Goal: Task Accomplishment & Management: Manage account settings

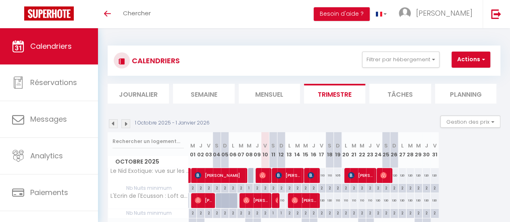
click at [383, 70] on div "CALENDRIERS Filtrer par hébergement Tous Le Rêveur : au bord du Lez [GEOGRAPHIC…" at bounding box center [304, 61] width 392 height 30
click at [378, 66] on button "Filtrer par hébergement" at bounding box center [400, 60] width 77 height 16
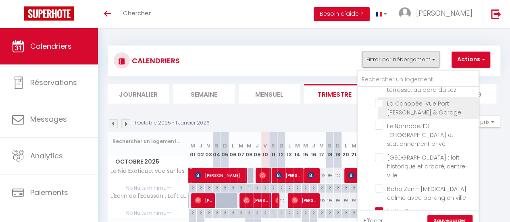
scroll to position [74, 0]
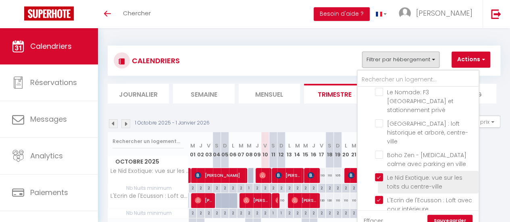
click at [379, 173] on input "Le Nid Exotique: vue sur les toits du centre-ville" at bounding box center [425, 177] width 101 height 8
checkbox input "false"
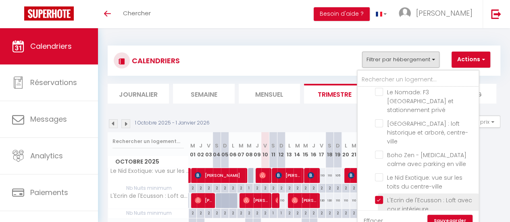
click at [379, 196] on input "L'Ecrin de l'Ecusson : Loft avec cour intérieure" at bounding box center [425, 200] width 101 height 8
checkbox input "false"
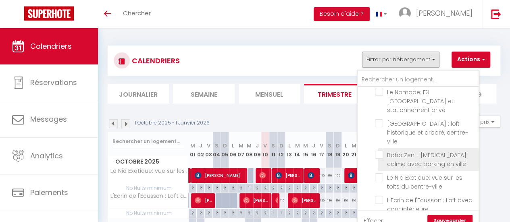
click at [382, 151] on input "Boho Zen - [MEDICAL_DATA] calme avec parking en ville" at bounding box center [425, 155] width 101 height 8
checkbox input "true"
checkbox input "false"
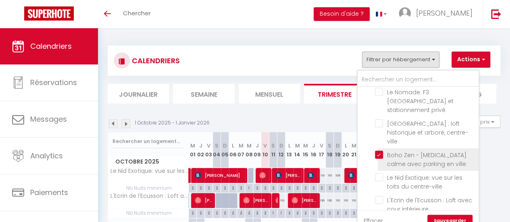
checkbox input "false"
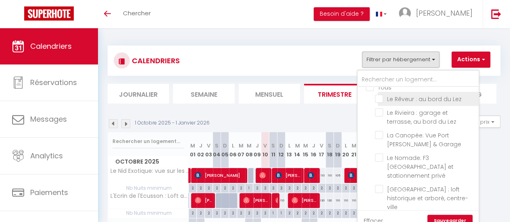
scroll to position [0, 0]
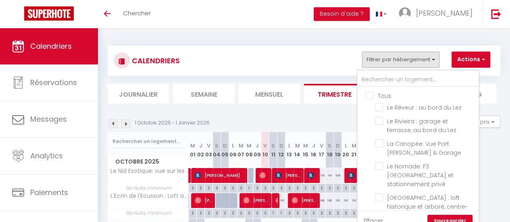
click at [371, 95] on input "Tous" at bounding box center [425, 95] width 121 height 8
checkbox input "true"
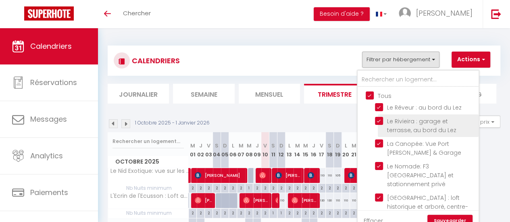
checkbox input "true"
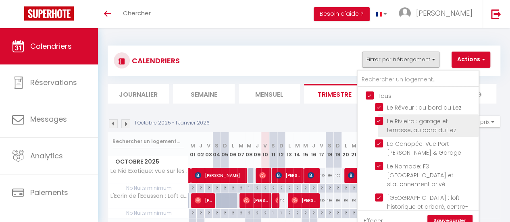
checkbox input "true"
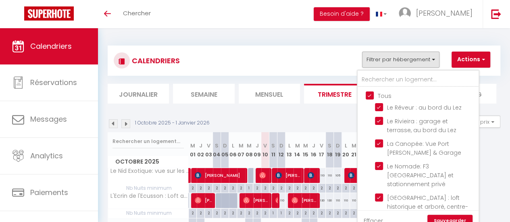
click at [454, 221] on link "Sauvegarder" at bounding box center [449, 221] width 45 height 12
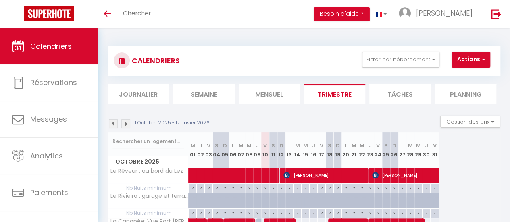
click at [258, 97] on li "Mensuel" at bounding box center [268, 94] width 61 height 20
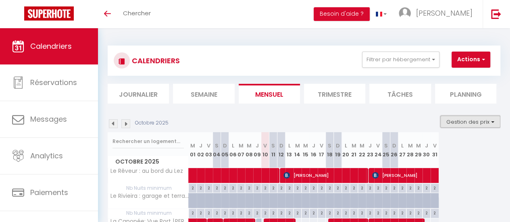
click at [456, 122] on button "Gestion des prix" at bounding box center [470, 122] width 60 height 12
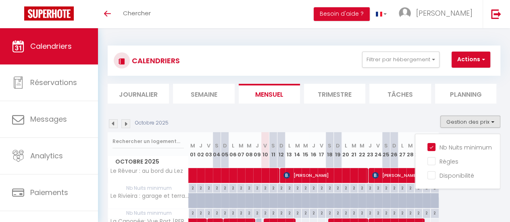
drag, startPoint x: 426, startPoint y: 147, endPoint x: 398, endPoint y: 120, distance: 38.5
click at [427, 146] on input "Nb Nuits minimum" at bounding box center [463, 147] width 73 height 8
checkbox input "false"
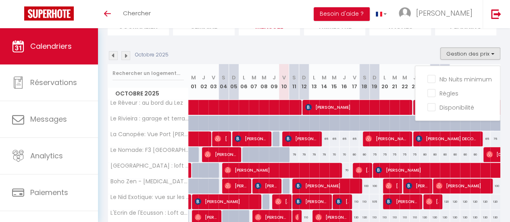
scroll to position [81, 0]
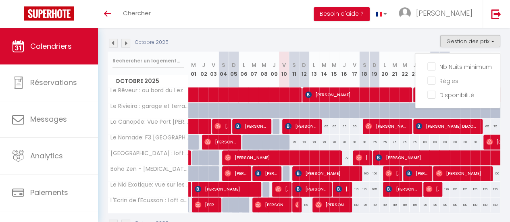
click at [358, 216] on div "Octobre 2025" at bounding box center [304, 225] width 392 height 24
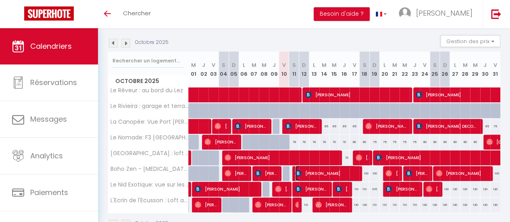
click at [321, 172] on span "[PERSON_NAME]" at bounding box center [325, 173] width 61 height 15
select select "OK"
select select "KO"
select select "0"
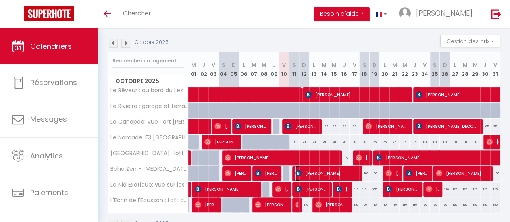
select select "1"
select select
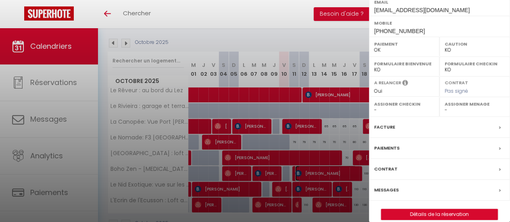
scroll to position [160, 0]
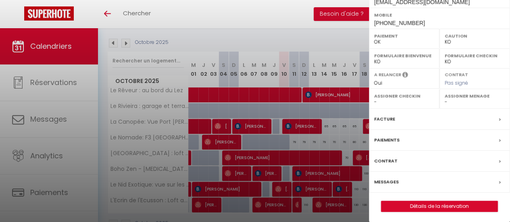
click at [401, 139] on div "Paiements" at bounding box center [439, 140] width 141 height 21
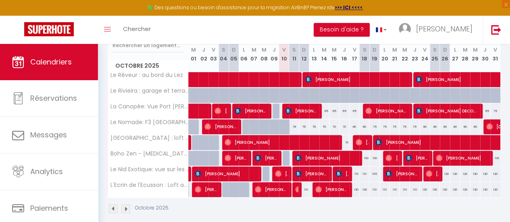
scroll to position [124, 0]
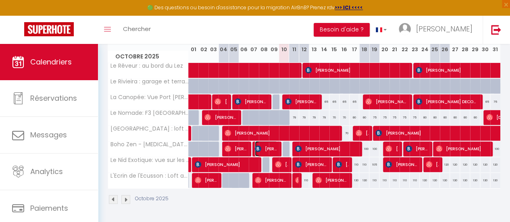
click at [264, 144] on span "[PERSON_NAME]" at bounding box center [266, 148] width 23 height 15
select select "OK"
select select "0"
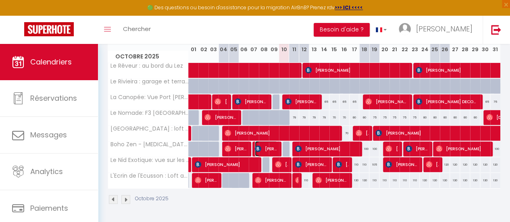
select select "1"
select select
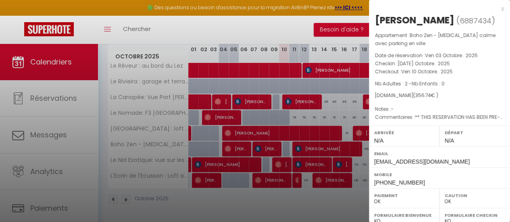
click at [429, 99] on span "( 356.74 € )" at bounding box center [425, 95] width 25 height 7
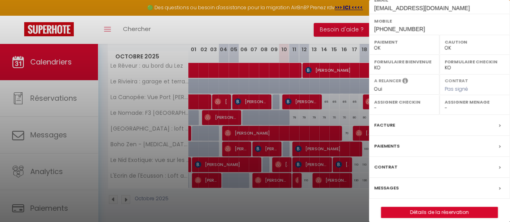
scroll to position [161, 0]
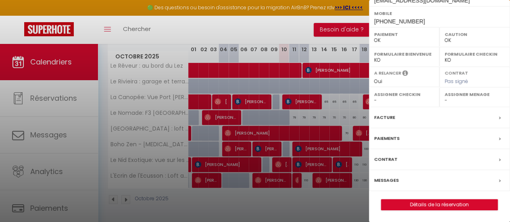
click at [395, 128] on div "Facture" at bounding box center [439, 117] width 141 height 21
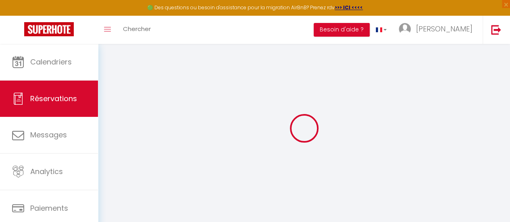
select select "cleaning"
select select "taxes"
select select
checkbox input "false"
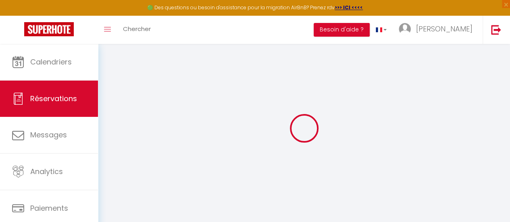
select select
checkbox input "false"
type textarea "** THIS RESERVATION HAS BEEN PRE-PAID ** We have a small dog BOOKING NOTE : Pay…"
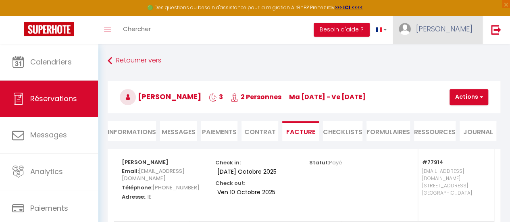
click at [465, 33] on span "[PERSON_NAME]" at bounding box center [444, 29] width 56 height 10
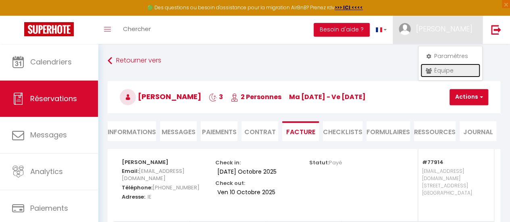
click at [443, 67] on link "Équipe" at bounding box center [450, 71] width 60 height 14
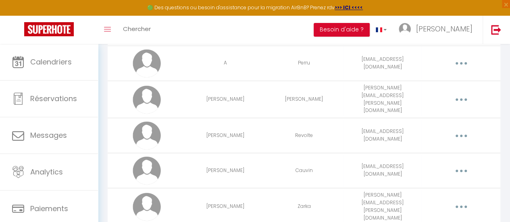
scroll to position [363, 0]
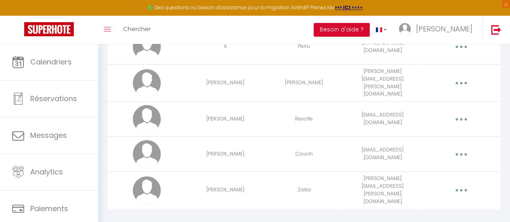
click at [409, 184] on td "[PERSON_NAME][EMAIL_ADDRESS][PERSON_NAME][DOMAIN_NAME]" at bounding box center [382, 190] width 79 height 37
click at [456, 186] on button "button" at bounding box center [460, 189] width 21 height 15
click at [420, 203] on link "Editer" at bounding box center [439, 210] width 60 height 14
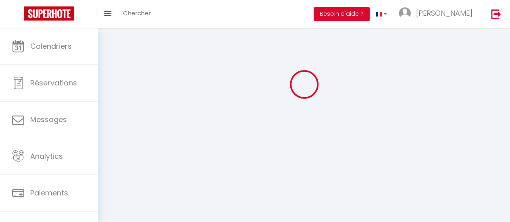
type input "[PERSON_NAME]"
type input "Zarka"
type input "[PERSON_NAME][EMAIL_ADDRESS][PERSON_NAME][DOMAIN_NAME]"
type textarea "BOHOzen@34"
type textarea "[URL][DOMAIN_NAME]"
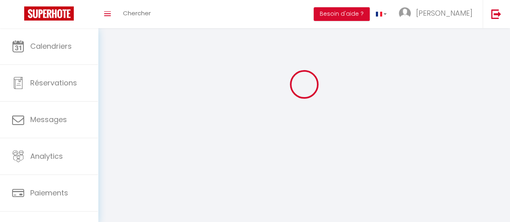
checkbox input "false"
checkbox input "true"
checkbox input "false"
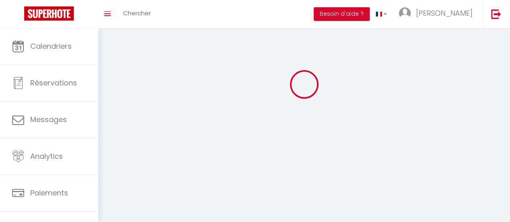
checkbox input "true"
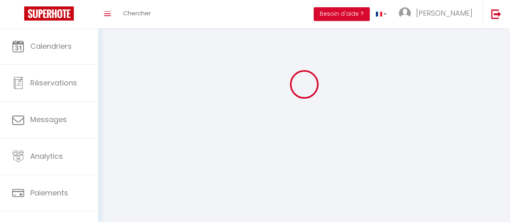
checkbox input "false"
checkbox input "true"
checkbox input "false"
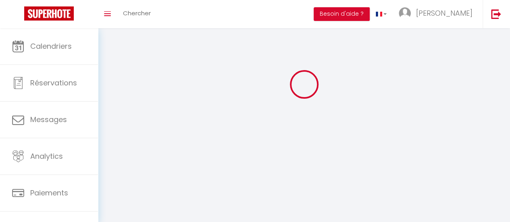
select select
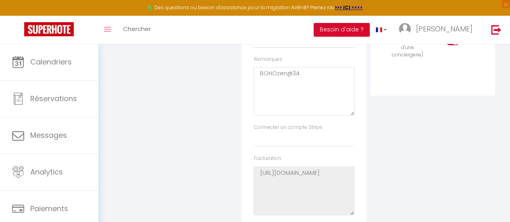
scroll to position [173, 0]
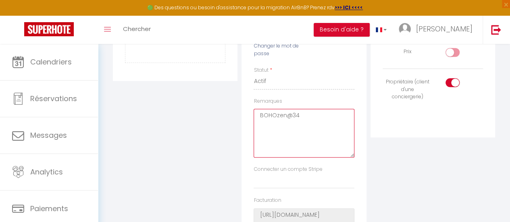
click at [272, 115] on textarea "BOHOzen@34" at bounding box center [303, 133] width 100 height 49
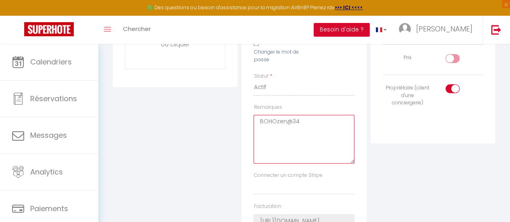
scroll to position [0, 0]
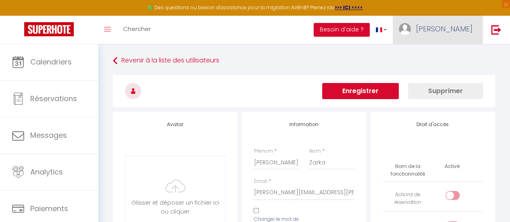
click at [456, 35] on link "[PERSON_NAME]" at bounding box center [437, 30] width 90 height 28
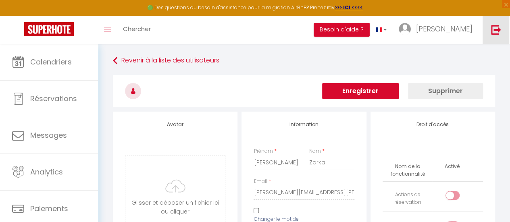
click at [487, 33] on link at bounding box center [495, 30] width 27 height 28
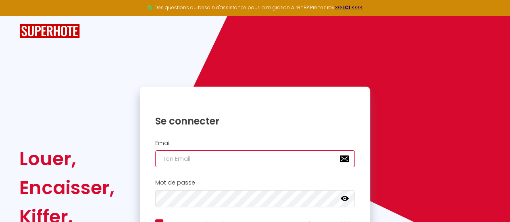
type input "[EMAIL_ADDRESS][DOMAIN_NAME]"
click at [226, 164] on input "[EMAIL_ADDRESS][DOMAIN_NAME]" at bounding box center [255, 158] width 200 height 17
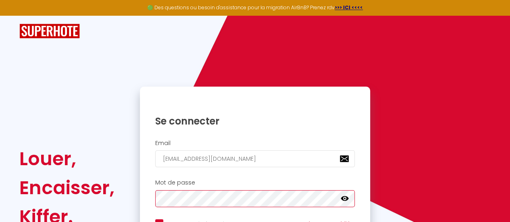
checkbox input "true"
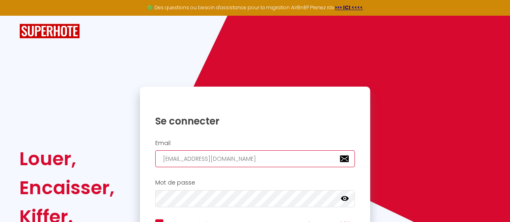
click at [195, 164] on input "[EMAIL_ADDRESS][DOMAIN_NAME]" at bounding box center [255, 158] width 200 height 17
click at [193, 163] on input "[EMAIL_ADDRESS][DOMAIN_NAME]" at bounding box center [255, 158] width 200 height 17
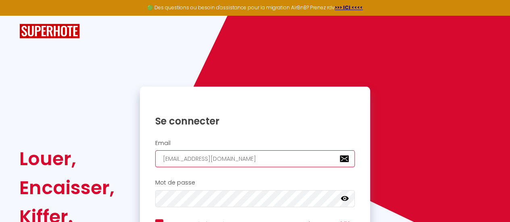
paste input "[PERSON_NAME][EMAIL_ADDRESS][PERSON_NAME]"
type input "[PERSON_NAME][EMAIL_ADDRESS][PERSON_NAME][DOMAIN_NAME]"
checkbox input "true"
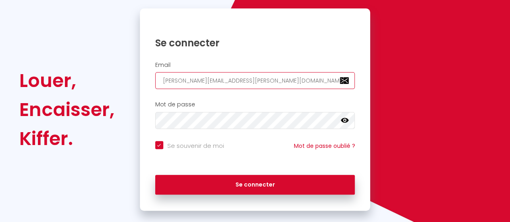
scroll to position [81, 0]
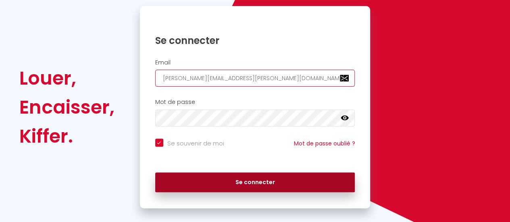
type input "[PERSON_NAME][EMAIL_ADDRESS][PERSON_NAME][DOMAIN_NAME]"
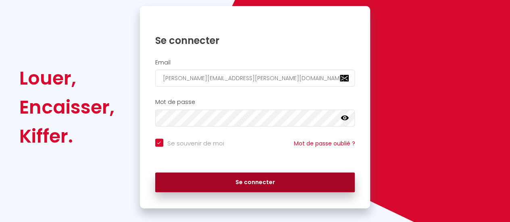
click at [257, 180] on button "Se connecter" at bounding box center [255, 182] width 200 height 20
checkbox input "true"
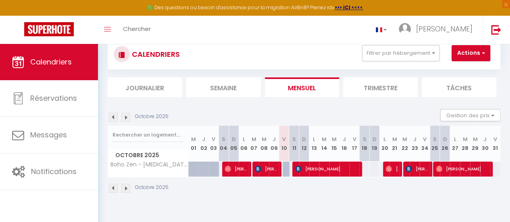
scroll to position [40, 0]
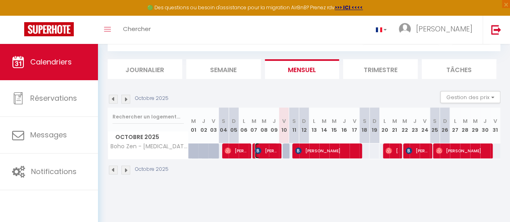
click at [267, 151] on span "[PERSON_NAME]" at bounding box center [266, 150] width 23 height 15
select select "OK"
select select "0"
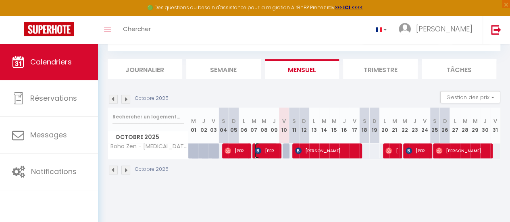
select select "1"
select select
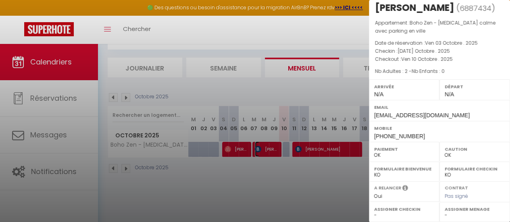
scroll to position [44, 0]
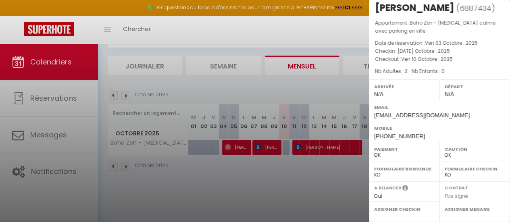
click at [391, 155] on select "OK KO" at bounding box center [404, 154] width 60 height 7
click at [494, 123] on div "Mobile [PHONE_NUMBER]" at bounding box center [439, 131] width 141 height 21
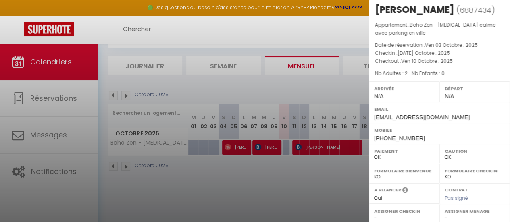
scroll to position [0, 0]
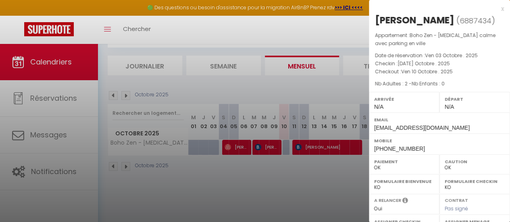
click at [304, 93] on div at bounding box center [255, 111] width 510 height 222
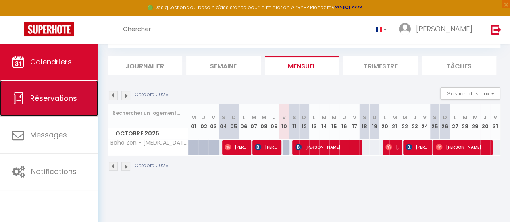
click at [77, 105] on link "Réservations" at bounding box center [49, 98] width 98 height 36
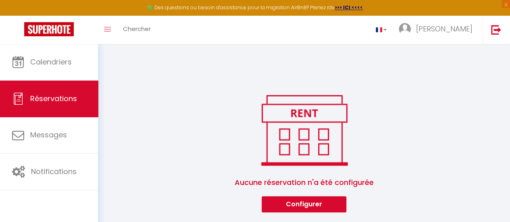
select select
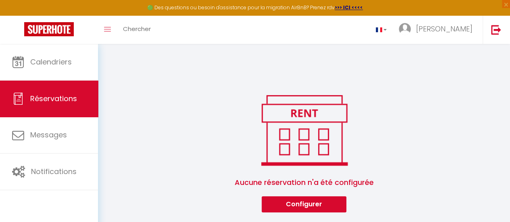
select select
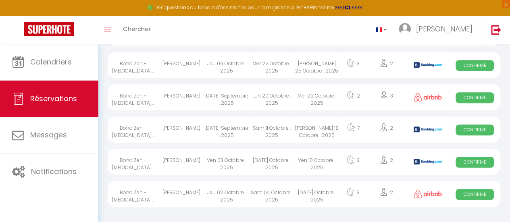
click at [183, 161] on div "[PERSON_NAME]" at bounding box center [181, 162] width 45 height 26
select select "OK"
select select "0"
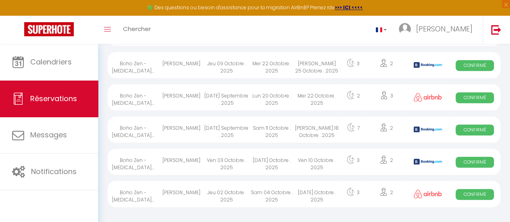
select select "1"
select select
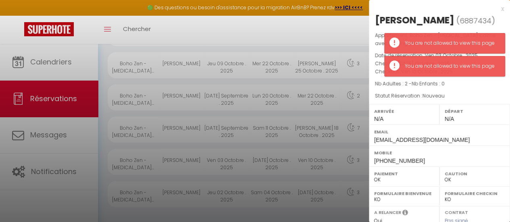
click at [42, 145] on div at bounding box center [255, 111] width 510 height 222
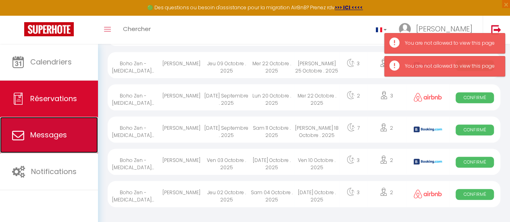
click at [42, 145] on link "Messages" at bounding box center [49, 135] width 98 height 36
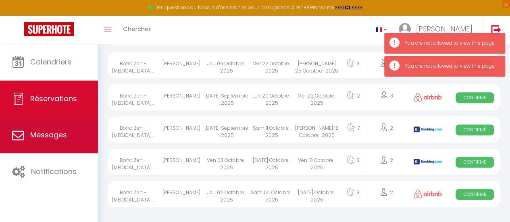
select select "message"
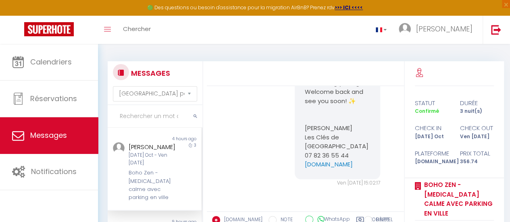
scroll to position [2950, 0]
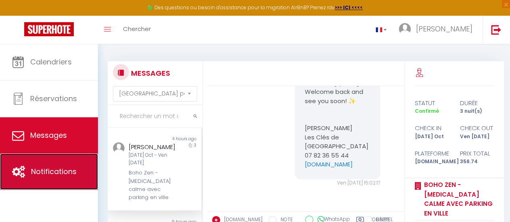
click at [70, 165] on link "Notifications" at bounding box center [49, 171] width 98 height 36
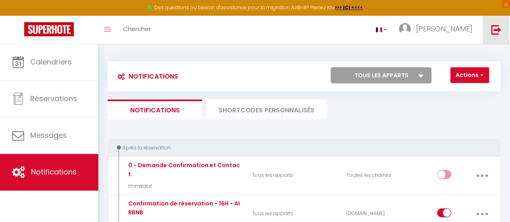
click at [492, 28] on img at bounding box center [496, 30] width 10 height 10
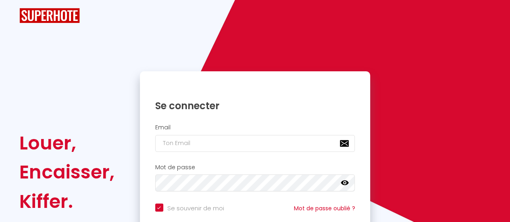
checkbox input "true"
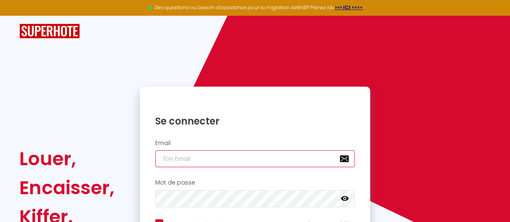
type input "[EMAIL_ADDRESS][DOMAIN_NAME]"
click at [195, 159] on input "[EMAIL_ADDRESS][DOMAIN_NAME]" at bounding box center [255, 158] width 200 height 17
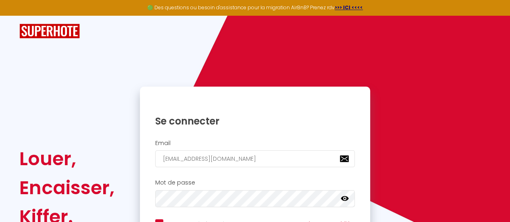
click at [143, 128] on div "Se connecter" at bounding box center [255, 115] width 230 height 41
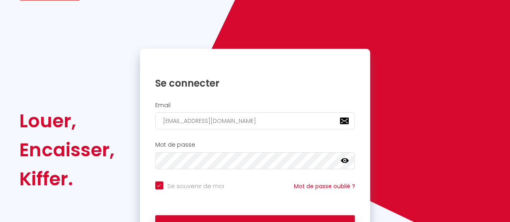
scroll to position [81, 0]
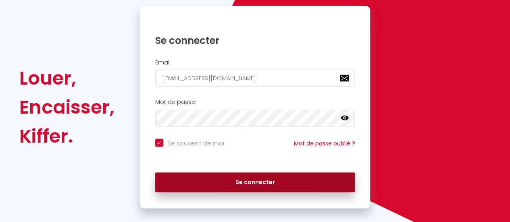
click at [260, 179] on button "Se connecter" at bounding box center [255, 182] width 200 height 20
checkbox input "true"
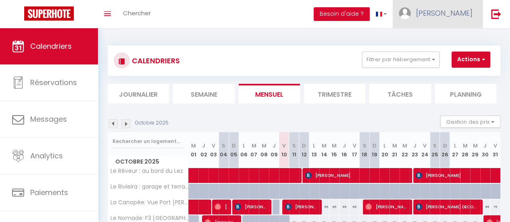
click at [463, 14] on span "[PERSON_NAME]" at bounding box center [444, 13] width 56 height 10
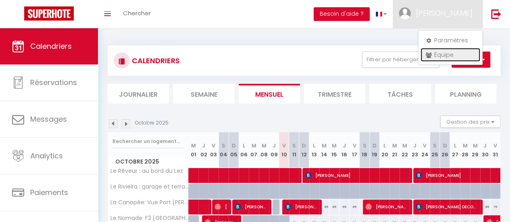
click at [440, 54] on link "Équipe" at bounding box center [450, 55] width 60 height 14
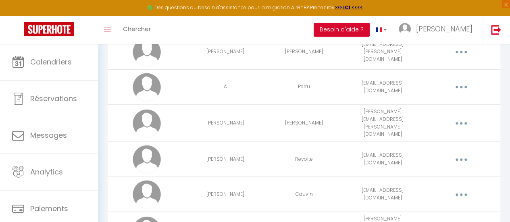
scroll to position [369, 0]
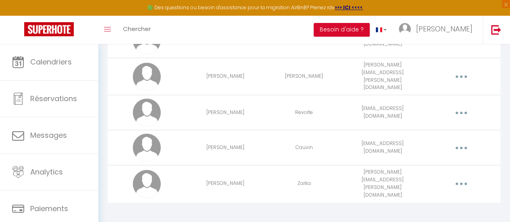
click at [459, 182] on button "button" at bounding box center [460, 183] width 21 height 15
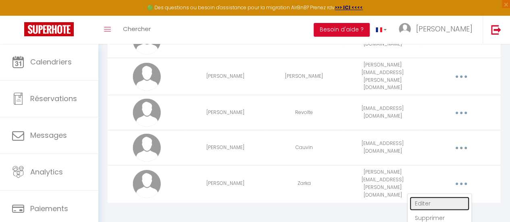
click at [428, 198] on link "Editer" at bounding box center [439, 204] width 60 height 14
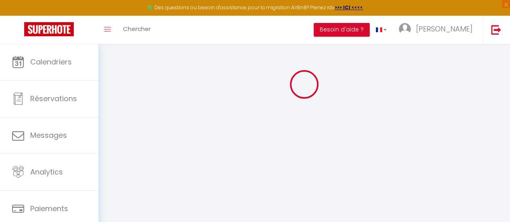
type input "[PERSON_NAME]"
type input "Zarka"
type input "[PERSON_NAME][EMAIL_ADDRESS][PERSON_NAME][DOMAIN_NAME]"
type textarea "BOHOzen@34"
type textarea "[URL][DOMAIN_NAME]"
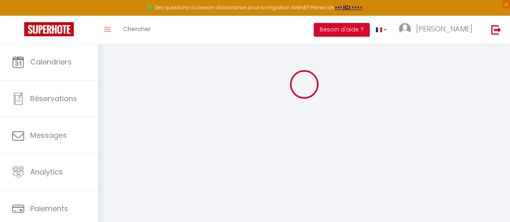
checkbox input "false"
checkbox input "true"
checkbox input "false"
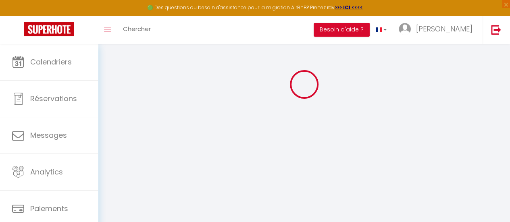
checkbox input "true"
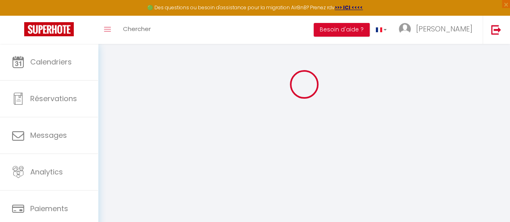
checkbox input "false"
checkbox input "true"
checkbox input "false"
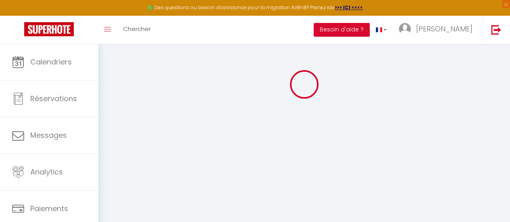
scroll to position [697, 0]
select select
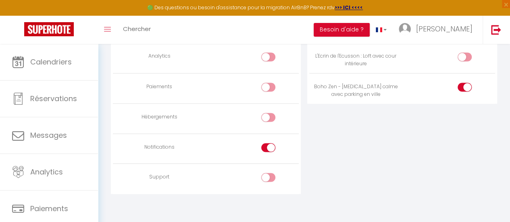
click at [266, 144] on div at bounding box center [268, 147] width 14 height 9
click at [268, 144] on input "checkbox" at bounding box center [275, 149] width 14 height 12
checkbox input "false"
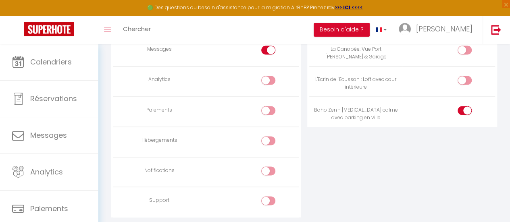
scroll to position [657, 0]
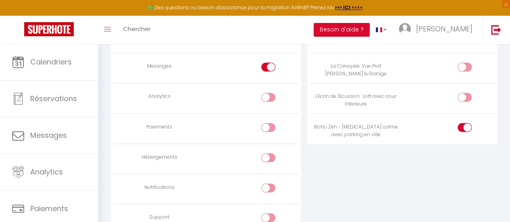
click at [267, 123] on div at bounding box center [268, 127] width 14 height 9
click at [268, 123] on input "checkbox" at bounding box center [275, 129] width 14 height 12
checkbox input "true"
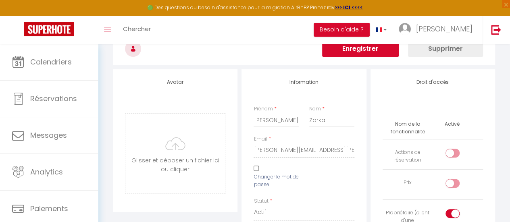
scroll to position [0, 0]
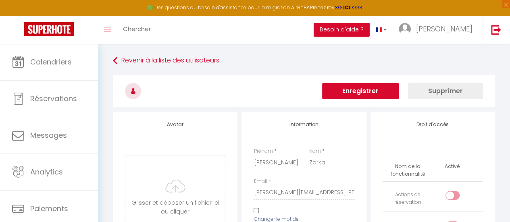
click at [364, 99] on button "Enregistrer" at bounding box center [360, 91] width 77 height 16
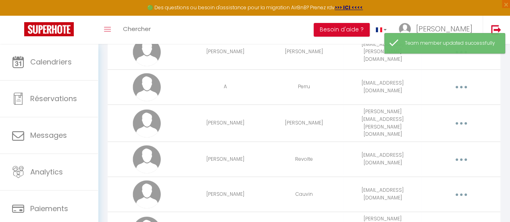
scroll to position [369, 0]
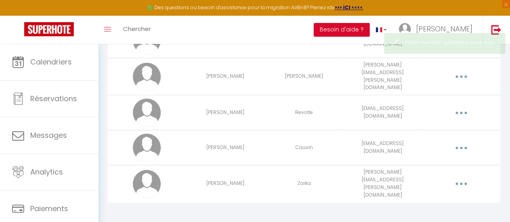
click at [455, 178] on button "button" at bounding box center [460, 183] width 21 height 15
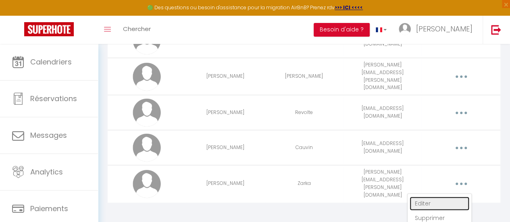
click at [426, 197] on link "Editer" at bounding box center [439, 204] width 60 height 14
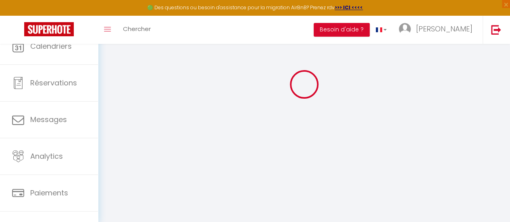
type input "[PERSON_NAME]"
type input "Zarka"
type input "[PERSON_NAME][EMAIL_ADDRESS][PERSON_NAME][DOMAIN_NAME]"
type textarea "BOHOzen@34"
type textarea "[URL][DOMAIN_NAME]"
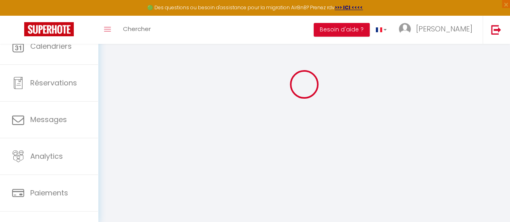
checkbox input "false"
checkbox input "true"
checkbox input "false"
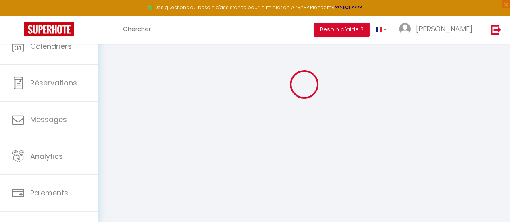
checkbox input "true"
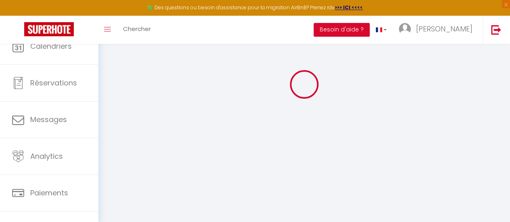
checkbox input "false"
checkbox input "true"
checkbox input "false"
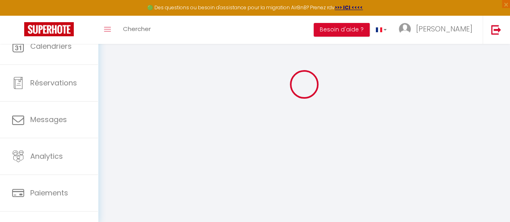
scroll to position [697, 0]
select select
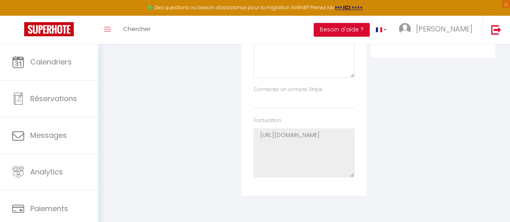
scroll to position [173, 0]
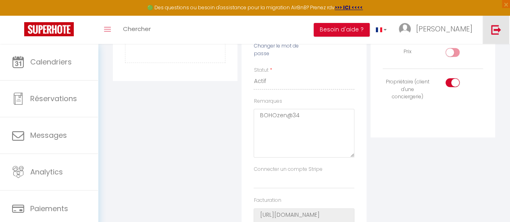
click at [495, 29] on img at bounding box center [496, 30] width 10 height 10
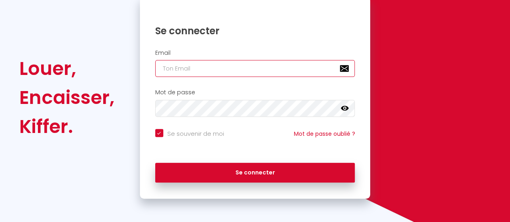
type input "[EMAIL_ADDRESS][DOMAIN_NAME]"
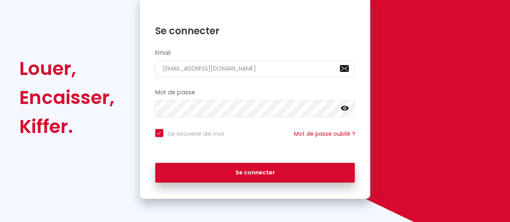
checkbox input "true"
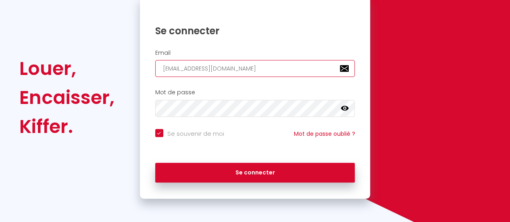
click at [233, 70] on input "[EMAIL_ADDRESS][DOMAIN_NAME]" at bounding box center [255, 68] width 200 height 17
paste input "[PERSON_NAME][EMAIL_ADDRESS][PERSON_NAME]"
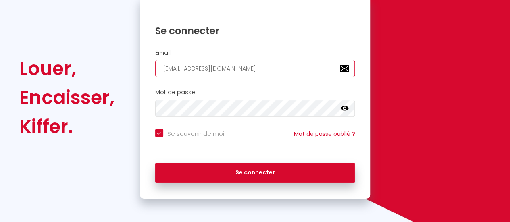
type input "[PERSON_NAME][EMAIL_ADDRESS][PERSON_NAME][DOMAIN_NAME]"
checkbox input "true"
type input "[PERSON_NAME][EMAIL_ADDRESS][PERSON_NAME][DOMAIN_NAME]"
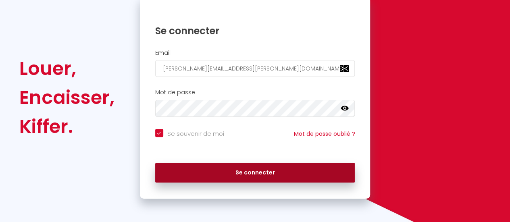
click at [219, 176] on button "Se connecter" at bounding box center [255, 173] width 200 height 20
checkbox input "true"
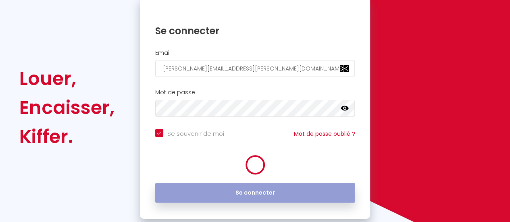
scroll to position [100, 0]
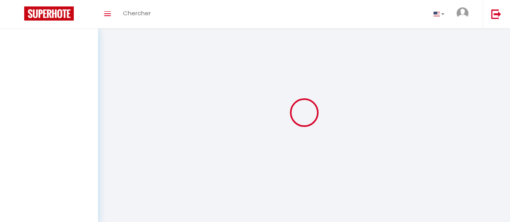
select select
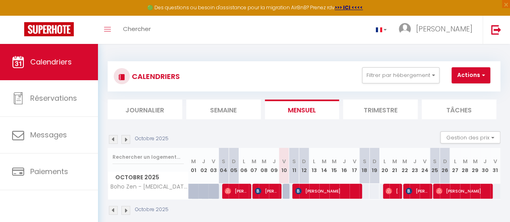
select select
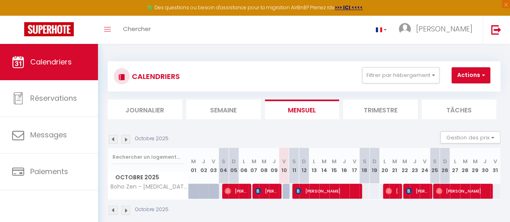
select select
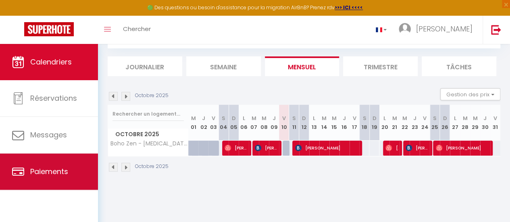
scroll to position [44, 0]
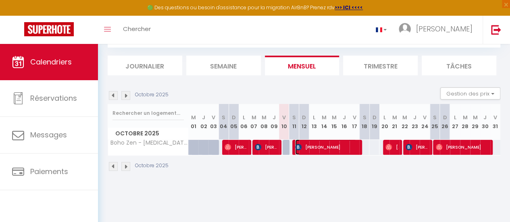
click at [313, 143] on span "[PERSON_NAME]" at bounding box center [325, 146] width 61 height 15
select select "OK"
select select "KO"
select select "0"
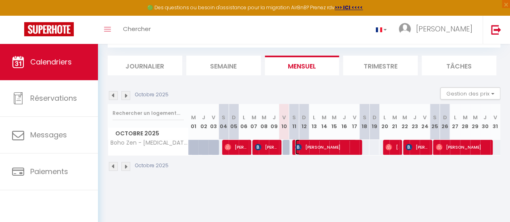
select select "1"
select select
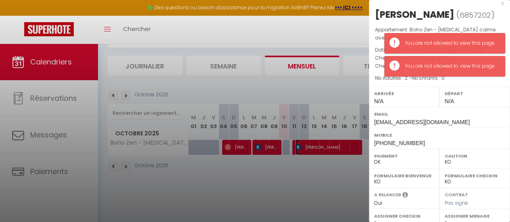
scroll to position [0, 0]
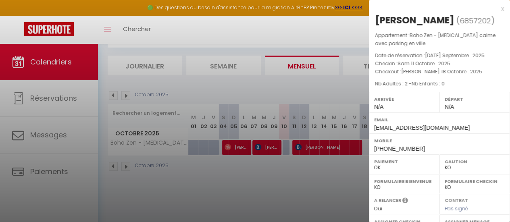
click at [31, 172] on div at bounding box center [255, 111] width 510 height 222
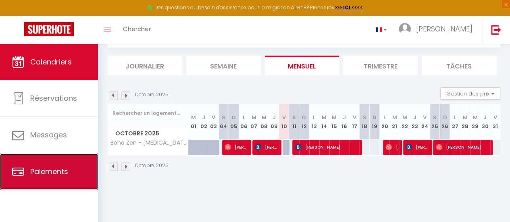
click at [52, 169] on span "Paiements" at bounding box center [49, 171] width 38 height 10
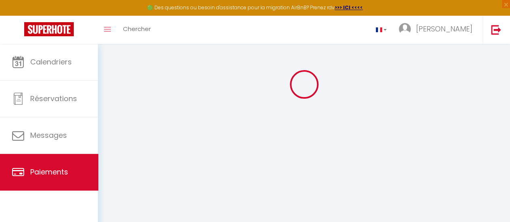
scroll to position [181, 0]
select select "2"
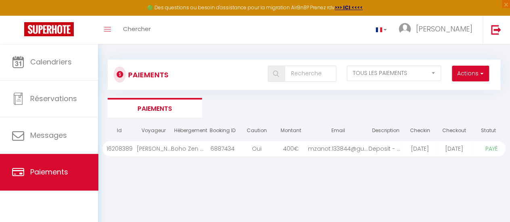
scroll to position [0, 0]
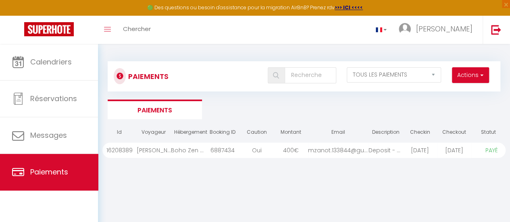
click at [157, 150] on div "[PERSON_NAME]" at bounding box center [154, 150] width 34 height 15
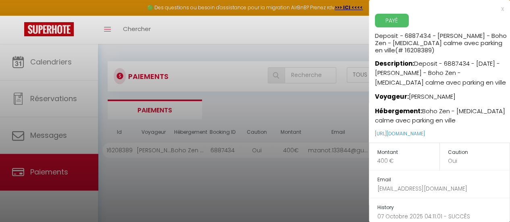
click at [280, 115] on div at bounding box center [255, 111] width 510 height 222
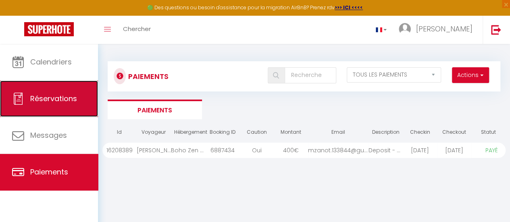
click at [48, 109] on link "Réservations" at bounding box center [49, 99] width 98 height 36
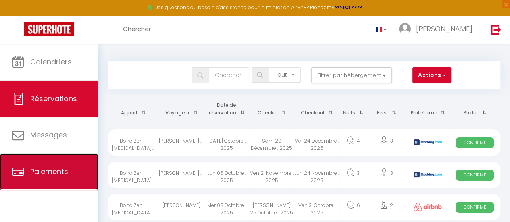
click at [42, 169] on span "Paiements" at bounding box center [49, 171] width 38 height 10
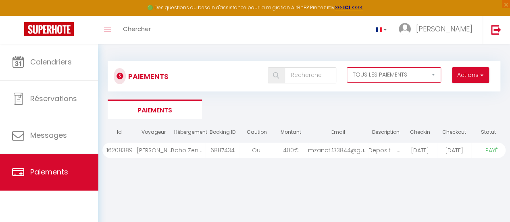
click at [381, 80] on select "EN ATTENTE PAYÉ TOUS LES PAIEMENTS" at bounding box center [393, 74] width 95 height 15
click at [346, 67] on select "EN ATTENTE PAYÉ TOUS LES PAIEMENTS" at bounding box center [393, 74] width 95 height 15
click at [379, 77] on select "EN ATTENTE PAYÉ TOUS LES PAIEMENTS" at bounding box center [393, 74] width 95 height 15
select select "0"
click at [346, 67] on select "EN ATTENTE PAYÉ TOUS LES PAIEMENTS" at bounding box center [393, 74] width 95 height 15
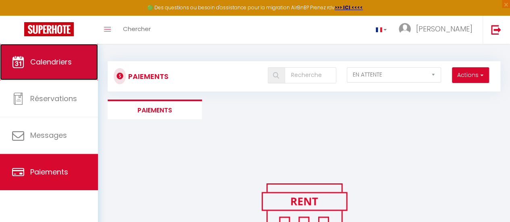
click at [56, 69] on link "Calendriers" at bounding box center [49, 62] width 98 height 36
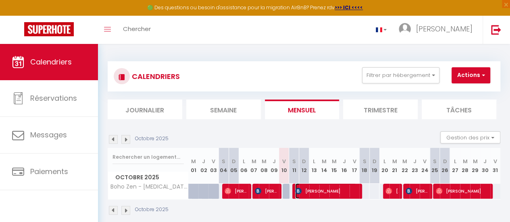
click at [300, 191] on span "[PERSON_NAME]" at bounding box center [325, 190] width 61 height 15
select select "OK"
select select "KO"
select select "0"
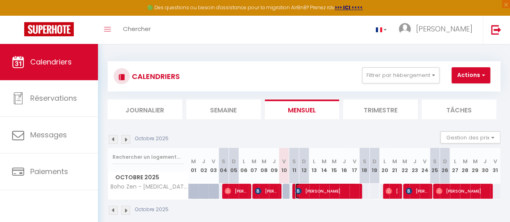
select select "1"
select select
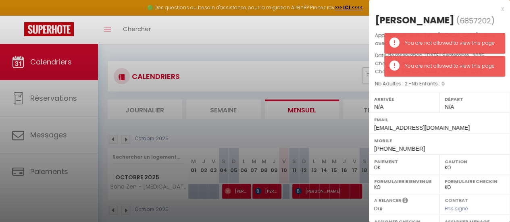
click at [487, 143] on label "Mobile" at bounding box center [439, 141] width 131 height 8
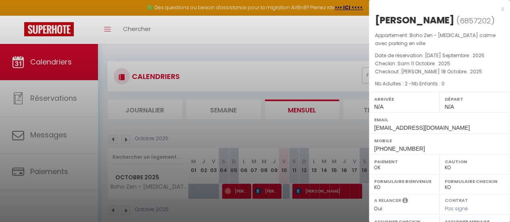
scroll to position [11, 0]
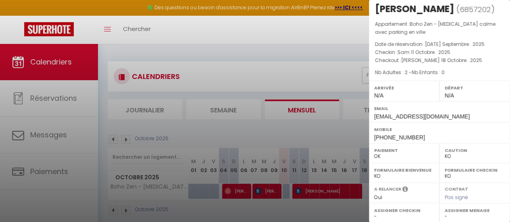
click at [320, 41] on div at bounding box center [255, 111] width 510 height 222
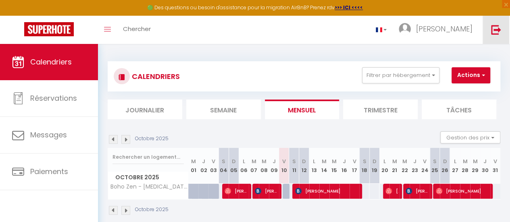
click at [492, 28] on img at bounding box center [496, 30] width 10 height 10
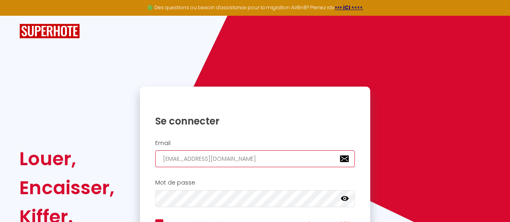
click at [251, 167] on input "[EMAIL_ADDRESS][DOMAIN_NAME]" at bounding box center [255, 158] width 200 height 17
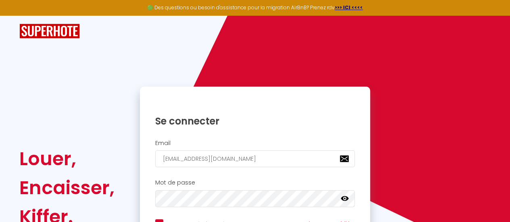
click at [363, 178] on div "Mot de passe false" at bounding box center [255, 195] width 230 height 40
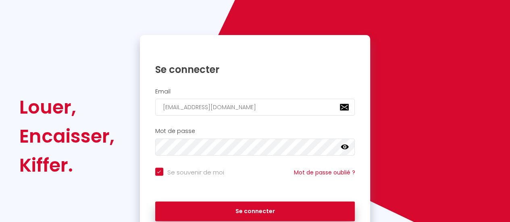
scroll to position [81, 0]
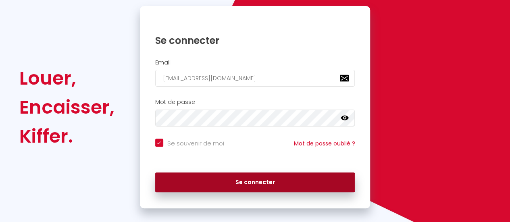
click at [308, 182] on button "Se connecter" at bounding box center [255, 182] width 200 height 20
checkbox input "true"
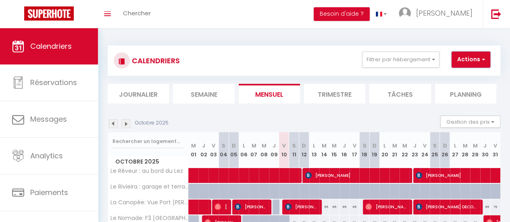
click at [463, 56] on button "Actions" at bounding box center [470, 60] width 39 height 16
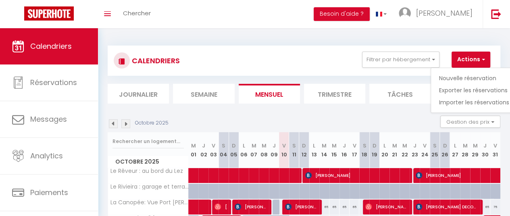
click at [479, 37] on div "CALENDRIERS Filtrer par hébergement Tous Le Rêveur : au bord du Lez [GEOGRAPHIC…" at bounding box center [304, 177] width 412 height 299
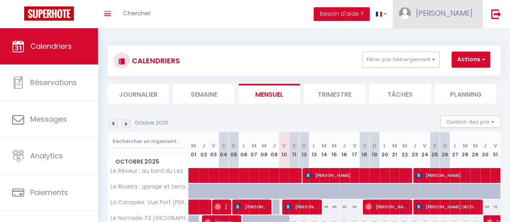
click at [466, 17] on span "[PERSON_NAME]" at bounding box center [444, 13] width 56 height 10
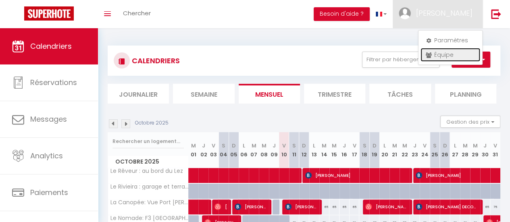
click at [445, 54] on link "Équipe" at bounding box center [450, 55] width 60 height 14
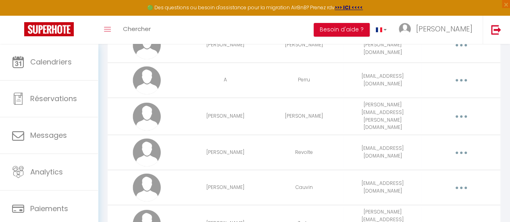
scroll to position [369, 0]
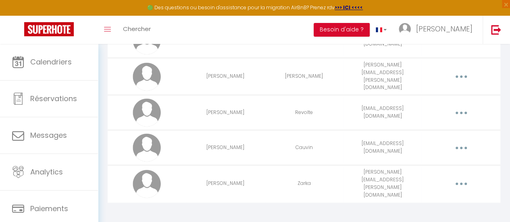
click at [462, 179] on button "button" at bounding box center [460, 183] width 21 height 15
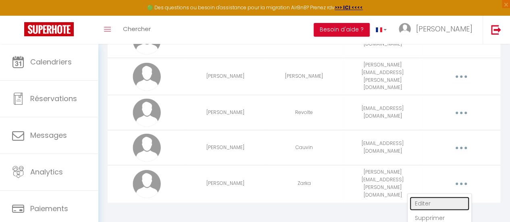
click at [429, 197] on link "Editer" at bounding box center [439, 204] width 60 height 14
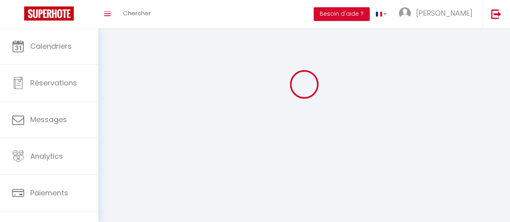
type input "[PERSON_NAME]"
type input "Zarka"
type input "[PERSON_NAME][EMAIL_ADDRESS][PERSON_NAME][DOMAIN_NAME]"
type textarea "BOHOzen@34"
type textarea "[URL][DOMAIN_NAME]"
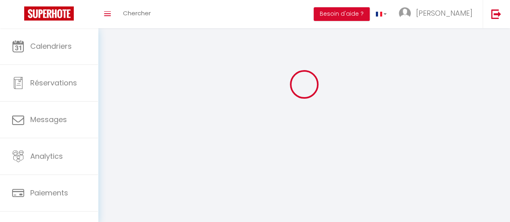
checkbox input "false"
checkbox input "true"
checkbox input "false"
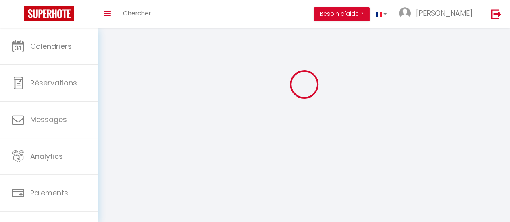
checkbox input "true"
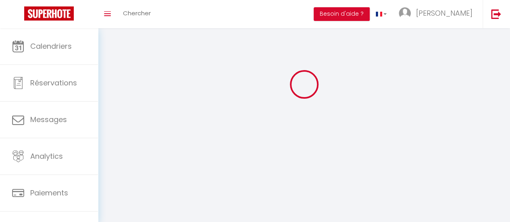
checkbox input "false"
checkbox input "true"
checkbox input "false"
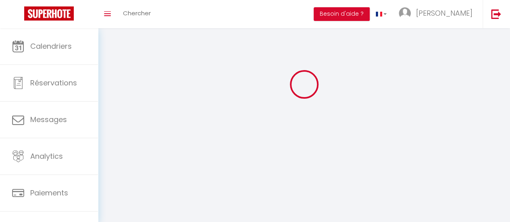
select select
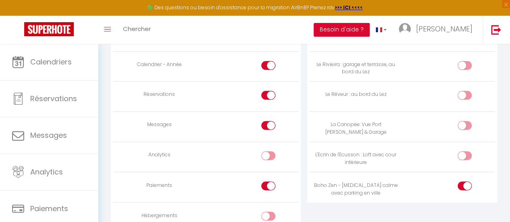
scroll to position [616, 0]
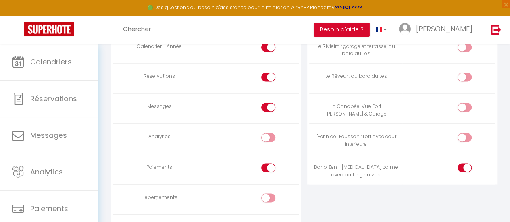
click at [271, 165] on input "checkbox" at bounding box center [275, 169] width 14 height 12
checkbox input "false"
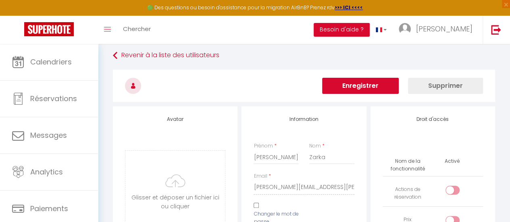
scroll to position [0, 0]
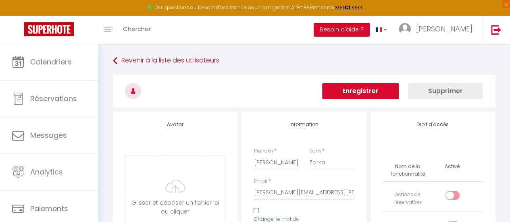
click at [339, 98] on button "Enregistrer" at bounding box center [360, 91] width 77 height 16
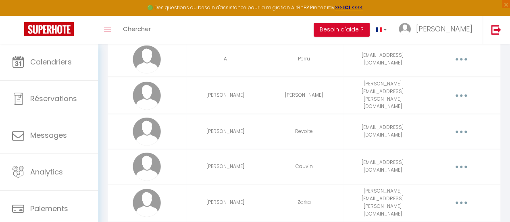
scroll to position [369, 0]
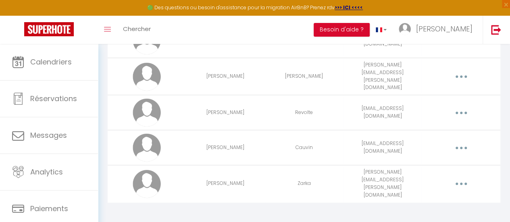
click at [458, 145] on button "button" at bounding box center [460, 147] width 21 height 15
click at [429, 161] on link "Editer" at bounding box center [439, 167] width 60 height 14
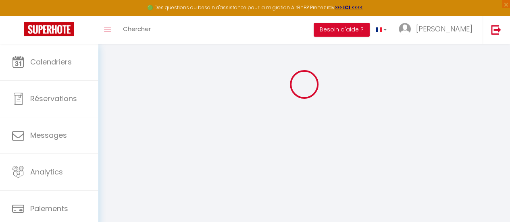
type input "[PERSON_NAME]"
type input "Cauvin"
type input "[EMAIL_ADDRESS][DOMAIN_NAME]"
type textarea "Ecrin@34"
type textarea "[URL][DOMAIN_NAME]"
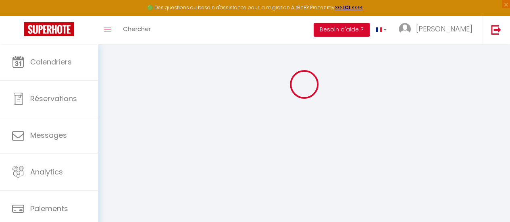
checkbox input "false"
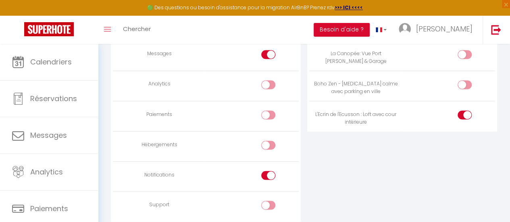
scroll to position [657, 0]
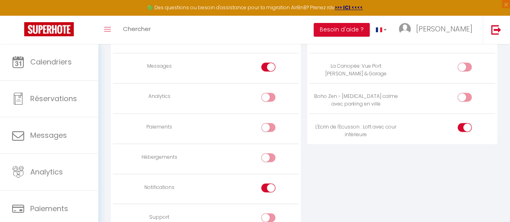
click at [264, 186] on div at bounding box center [268, 187] width 14 height 9
click at [268, 186] on input "checkbox" at bounding box center [275, 189] width 14 height 12
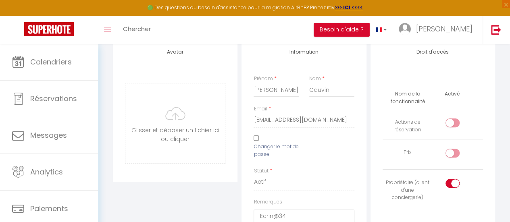
scroll to position [0, 0]
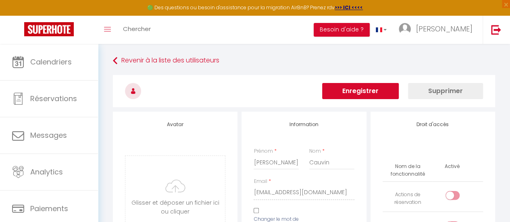
click at [378, 91] on button "Enregistrer" at bounding box center [360, 91] width 77 height 16
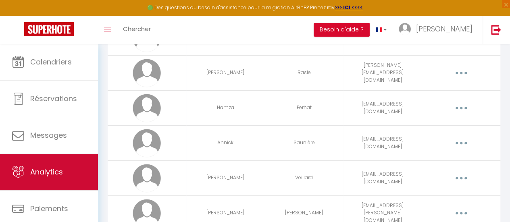
scroll to position [60, 0]
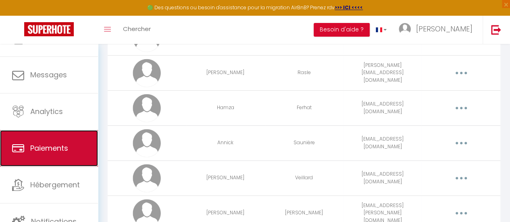
click at [60, 152] on span "Paiements" at bounding box center [49, 148] width 38 height 10
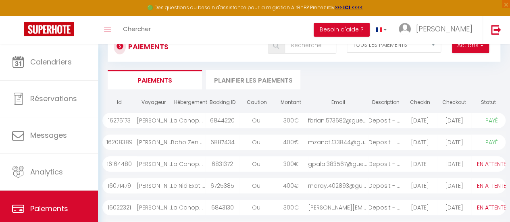
scroll to position [40, 0]
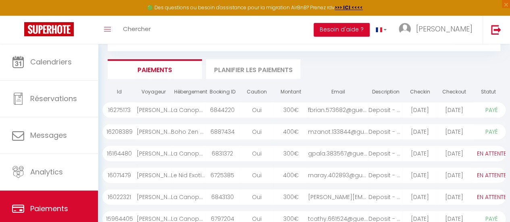
click at [176, 63] on li "Paiements" at bounding box center [155, 69] width 94 height 20
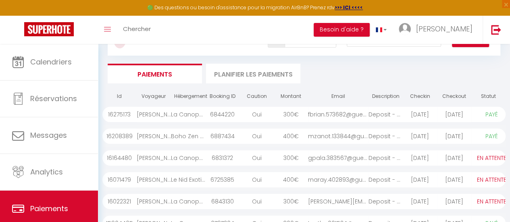
scroll to position [0, 0]
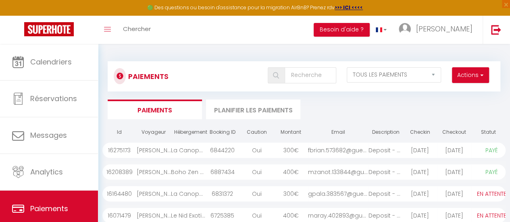
click at [332, 116] on ul "Paiements Planifier les paiements" at bounding box center [304, 109] width 392 height 20
